Goal: Task Accomplishment & Management: Manage account settings

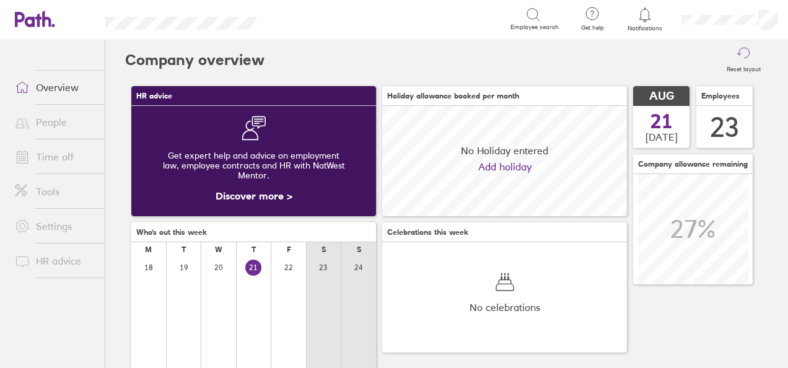
scroll to position [110, 244]
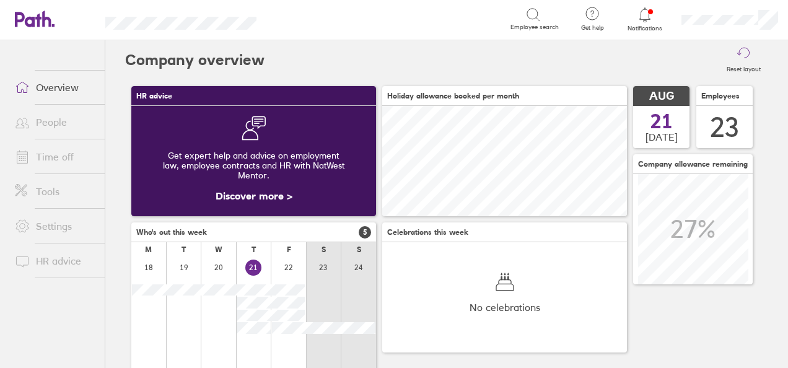
click at [73, 156] on link "Time off" at bounding box center [55, 156] width 100 height 25
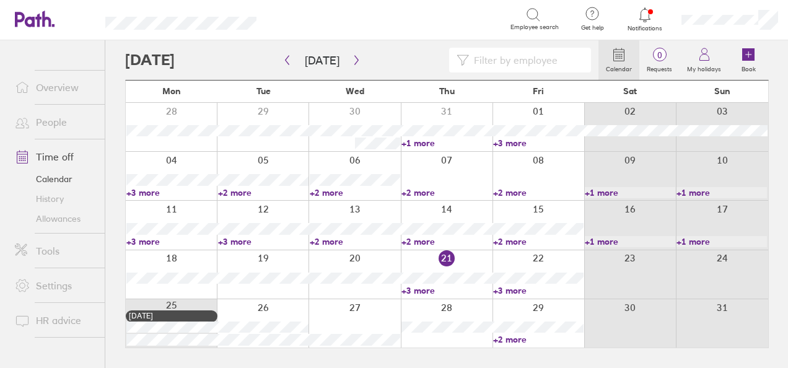
click at [152, 237] on link "+3 more" at bounding box center [171, 241] width 90 height 11
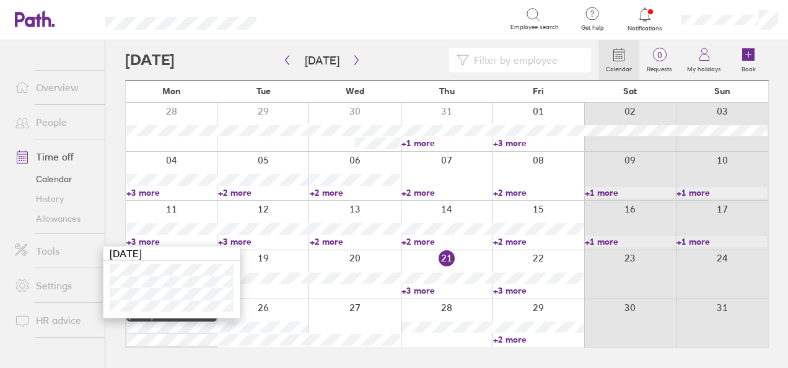
click at [231, 238] on link "+3 more" at bounding box center [263, 241] width 90 height 11
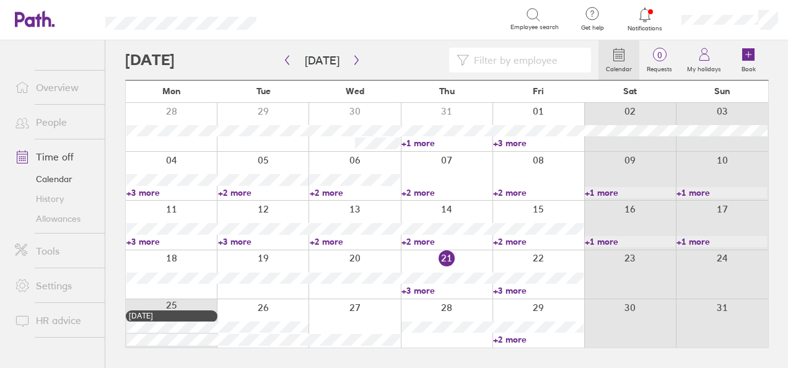
click at [231, 238] on link "+3 more" at bounding box center [263, 241] width 90 height 11
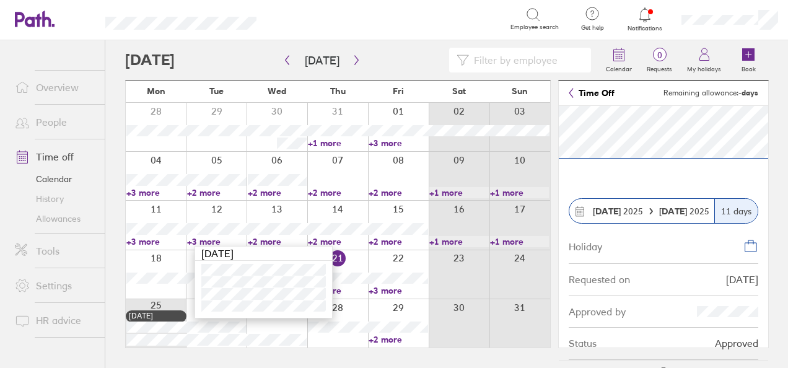
click at [288, 253] on div "[DATE]" at bounding box center [263, 254] width 137 height 14
click at [173, 295] on div at bounding box center [156, 274] width 60 height 48
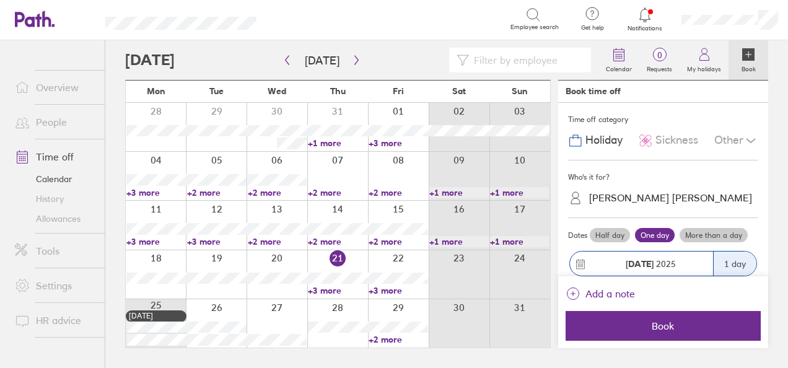
click at [256, 245] on link "+2 more" at bounding box center [277, 241] width 59 height 11
click at [333, 239] on link "+2 more" at bounding box center [337, 241] width 59 height 11
click at [220, 240] on link "+3 more" at bounding box center [216, 241] width 59 height 11
click at [210, 238] on link "+3 more" at bounding box center [216, 241] width 59 height 11
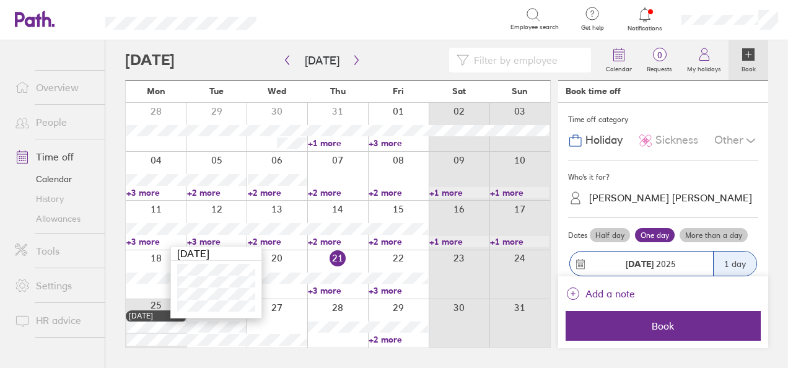
click at [527, 64] on input at bounding box center [526, 60] width 115 height 24
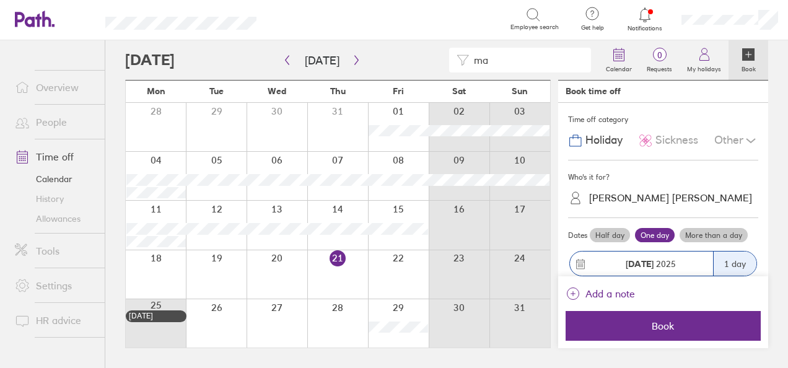
type input "m"
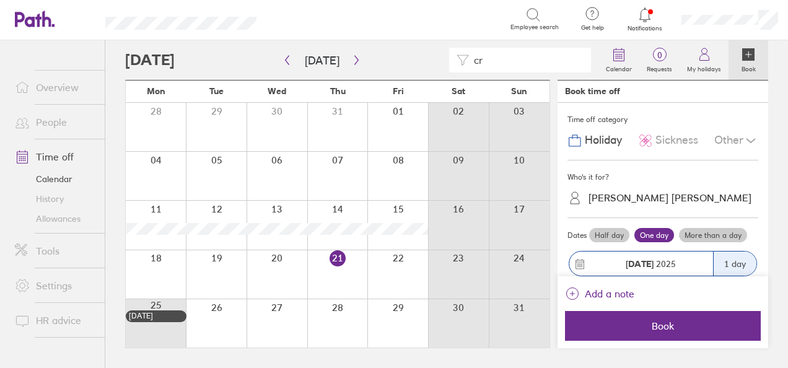
type input "cr"
click at [78, 219] on link "Allowances" at bounding box center [55, 219] width 100 height 20
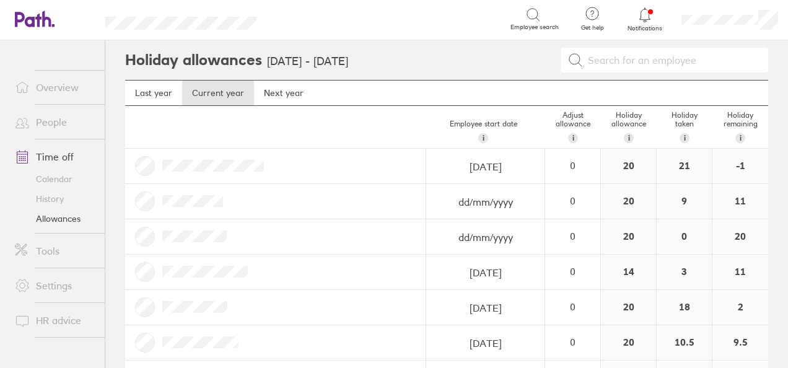
click at [50, 159] on link "Time off" at bounding box center [55, 156] width 100 height 25
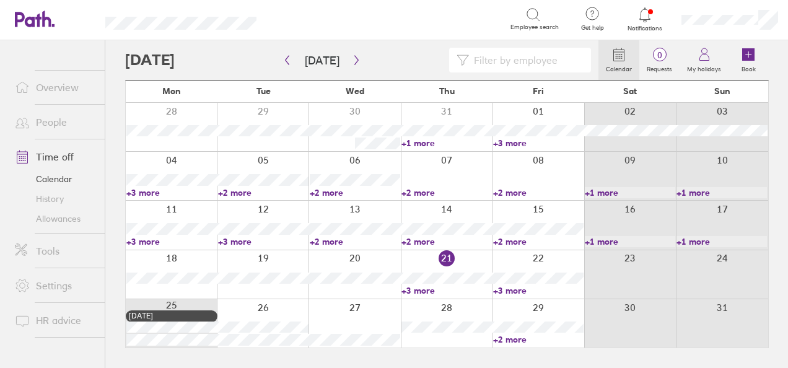
click at [543, 61] on input at bounding box center [526, 60] width 115 height 24
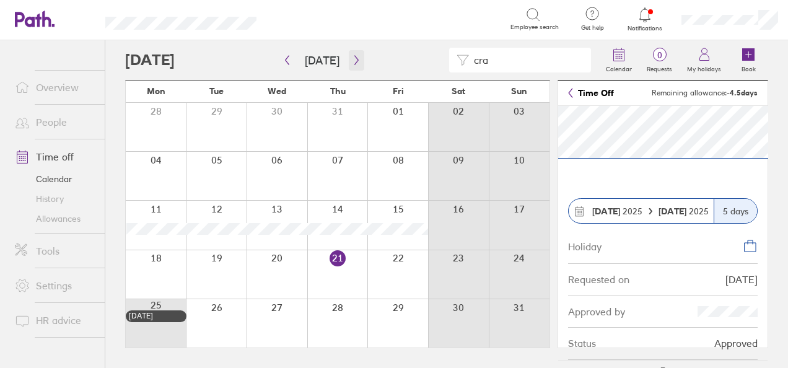
click at [354, 58] on icon "button" at bounding box center [356, 60] width 9 height 10
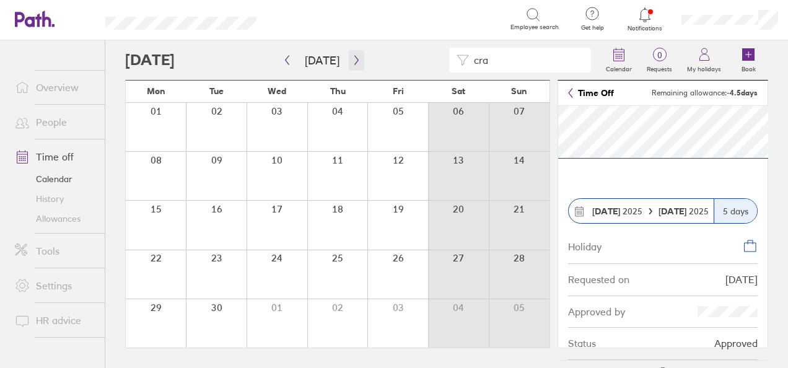
click at [354, 58] on icon "button" at bounding box center [356, 60] width 9 height 10
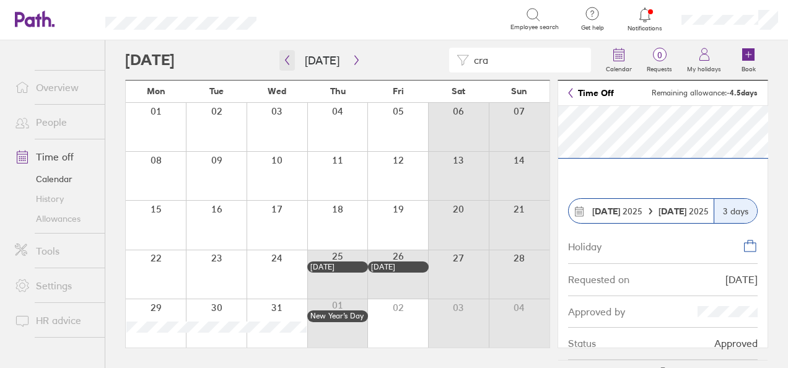
click at [290, 52] on button "button" at bounding box center [286, 60] width 15 height 20
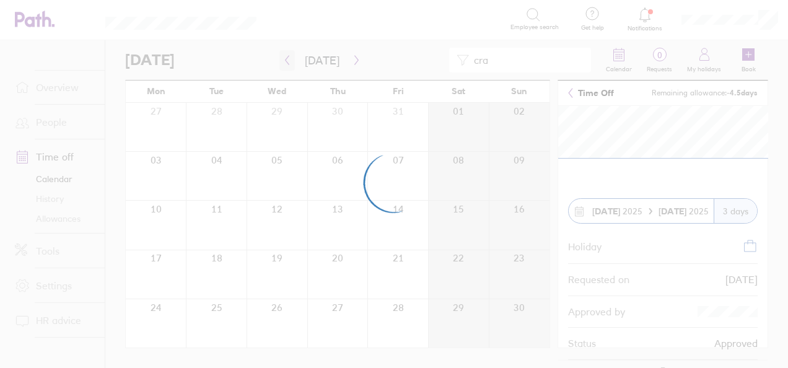
click at [290, 52] on div at bounding box center [394, 184] width 788 height 368
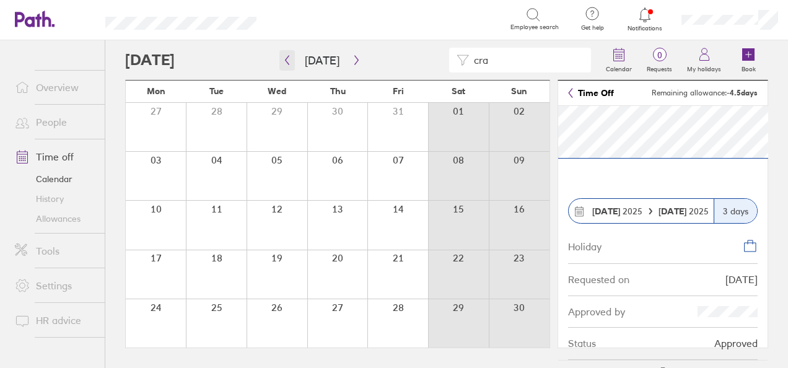
click at [286, 61] on icon "button" at bounding box center [288, 60] width 4 height 9
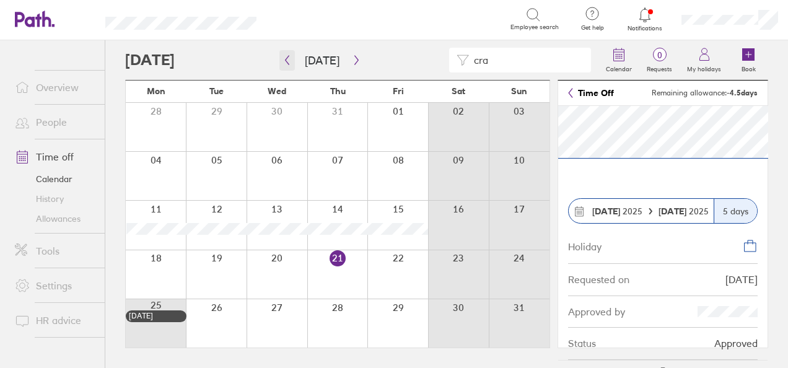
click at [286, 64] on icon "button" at bounding box center [287, 60] width 9 height 10
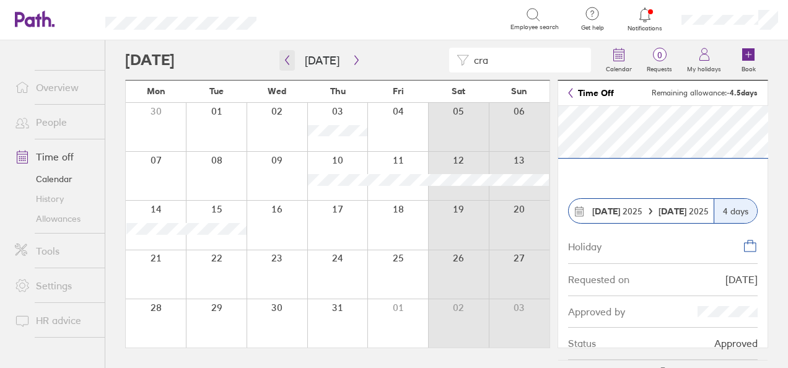
click at [289, 66] on button "button" at bounding box center [286, 60] width 15 height 20
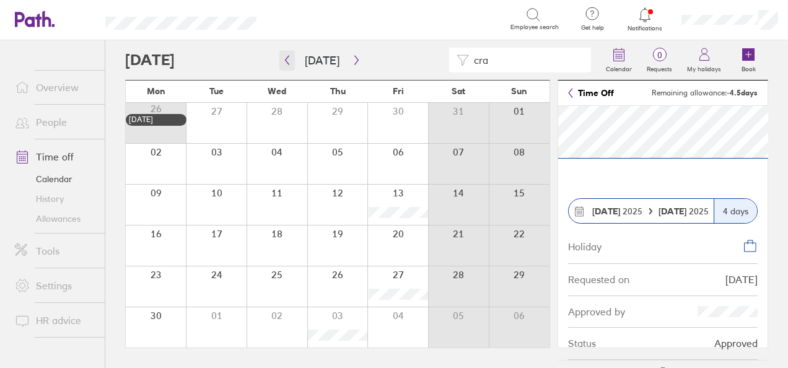
click at [289, 66] on button "button" at bounding box center [286, 60] width 15 height 20
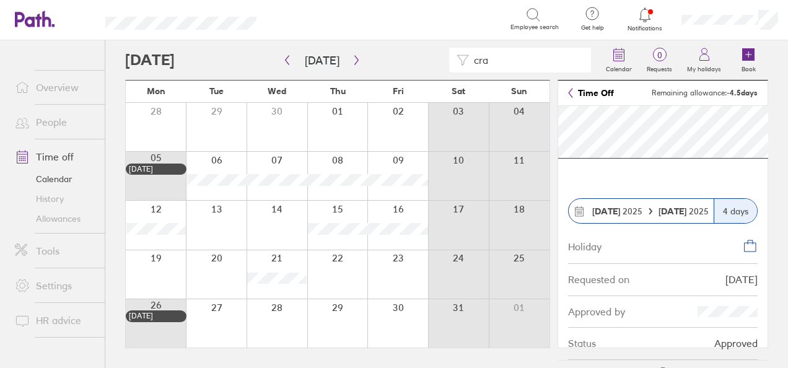
click at [507, 59] on input "cra" at bounding box center [526, 60] width 115 height 24
type input "c"
type input "con"
click at [349, 66] on button "button" at bounding box center [356, 60] width 15 height 20
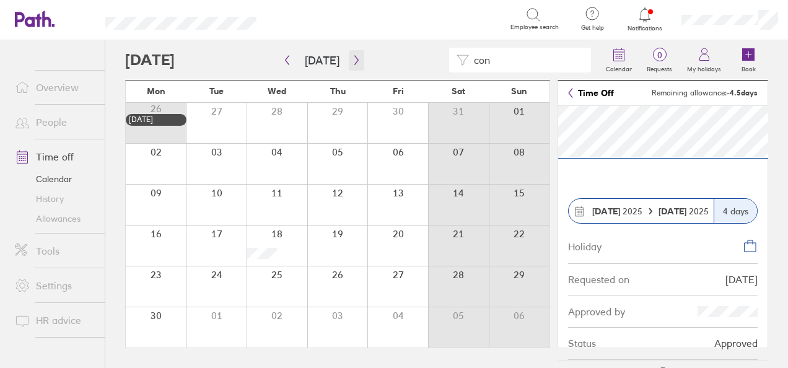
click at [356, 63] on icon "button" at bounding box center [356, 60] width 9 height 10
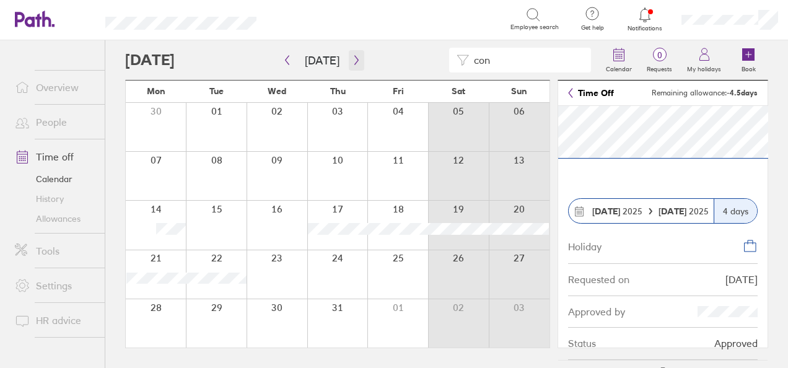
click at [352, 59] on icon "button" at bounding box center [356, 60] width 9 height 10
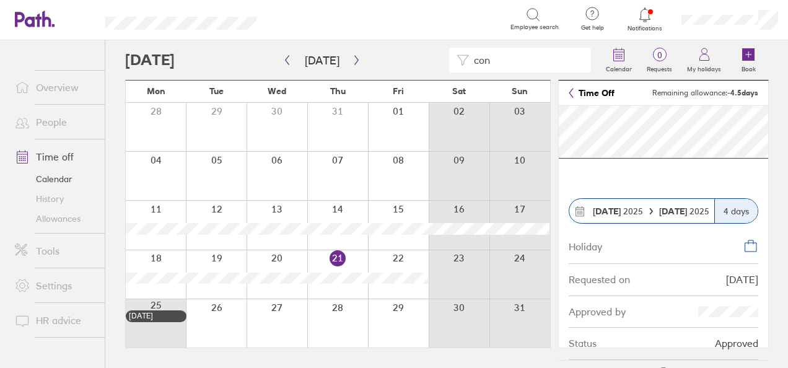
click at [316, 221] on div at bounding box center [337, 225] width 61 height 48
click at [351, 66] on button "button" at bounding box center [356, 60] width 15 height 20
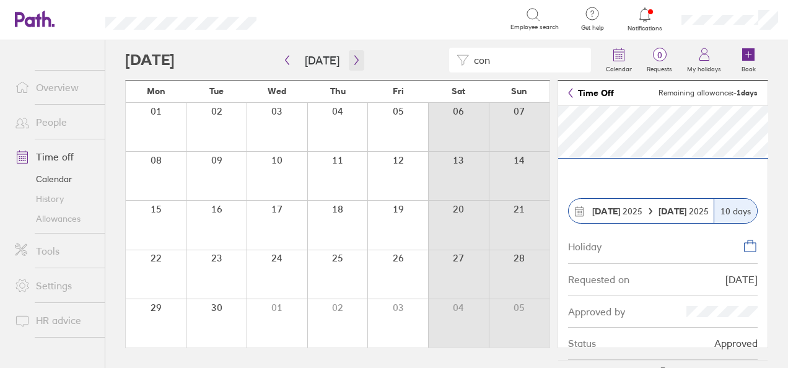
click at [351, 66] on button "button" at bounding box center [356, 60] width 15 height 20
